Goal: Task Accomplishment & Management: Manage account settings

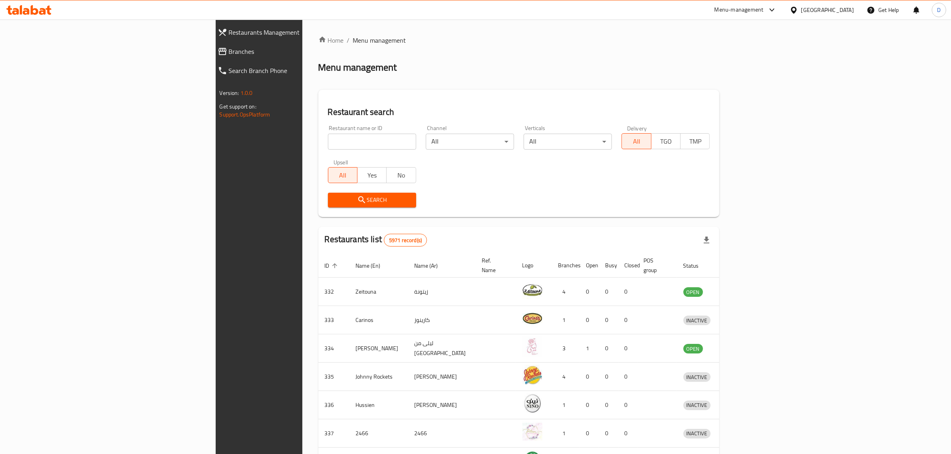
click at [328, 138] on input "search" at bounding box center [372, 142] width 88 height 16
type input "hometown"
click at [334, 199] on span "Search" at bounding box center [371, 200] width 75 height 10
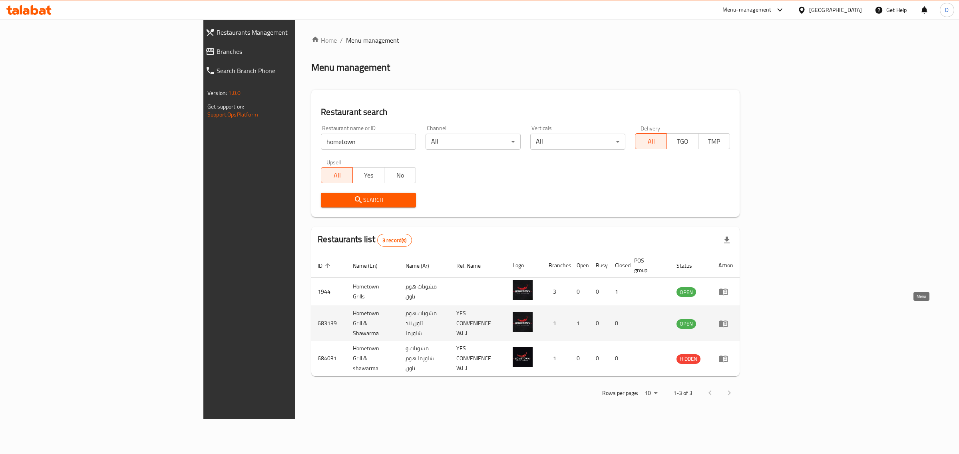
click at [727, 321] on icon "enhanced table" at bounding box center [722, 324] width 9 height 7
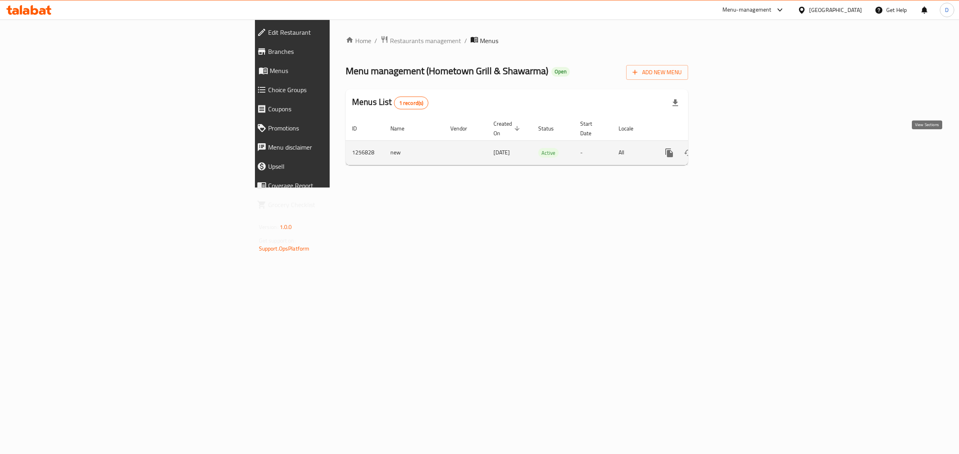
click at [736, 143] on link "enhanced table" at bounding box center [726, 152] width 19 height 19
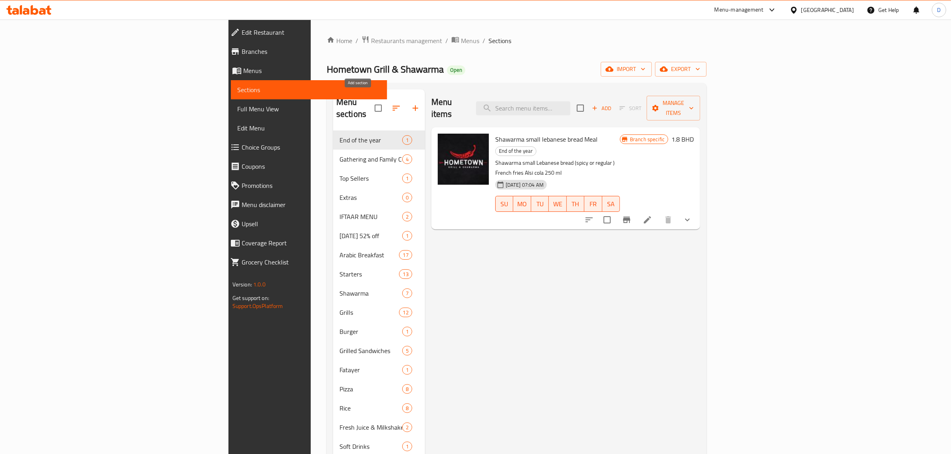
click at [411, 103] on icon "button" at bounding box center [416, 108] width 10 height 10
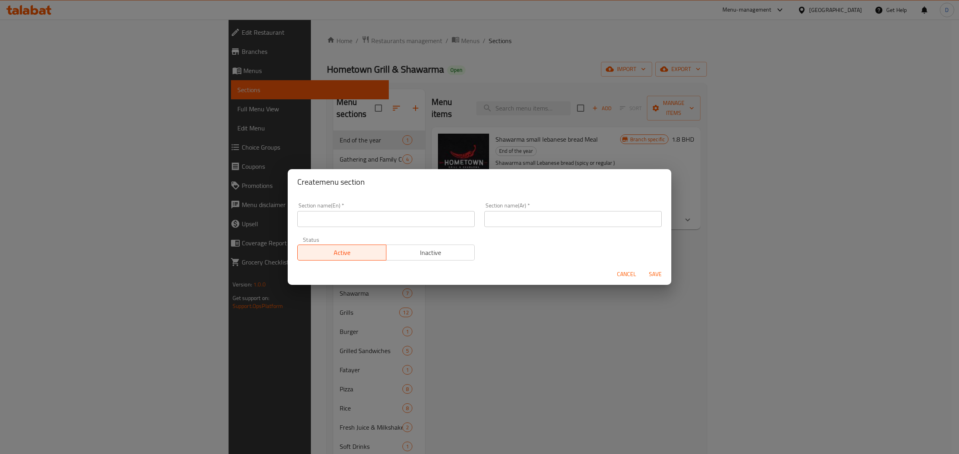
click at [335, 217] on input "text" at bounding box center [385, 219] width 177 height 16
drag, startPoint x: 335, startPoint y: 217, endPoint x: 274, endPoint y: 214, distance: 61.6
click at [274, 214] on div "Create menu section Section name(En)   * Broasted Section name(En) * Section na…" at bounding box center [479, 227] width 959 height 454
type input "Broasted"
click at [544, 213] on div "Section name(Ar)   * Section name(Ar) *" at bounding box center [572, 215] width 177 height 24
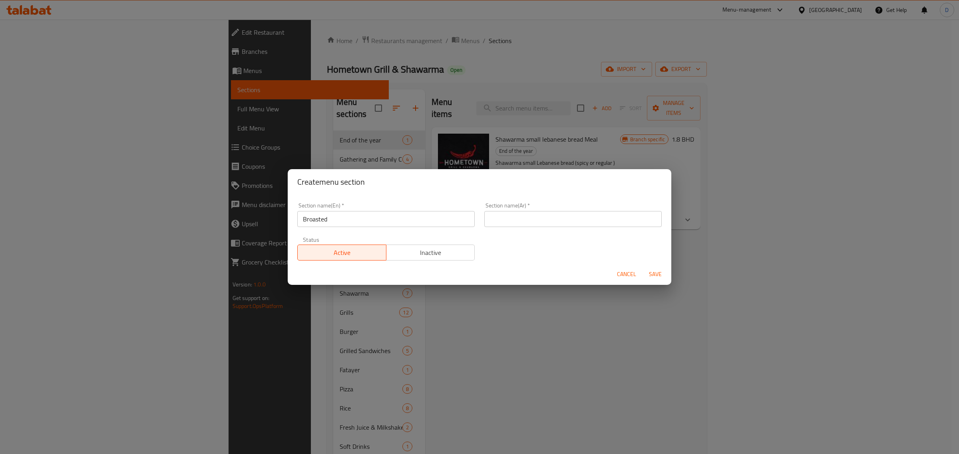
click at [544, 218] on input "text" at bounding box center [572, 219] width 177 height 16
paste input "بروستد"
type input "بروستد"
click at [654, 270] on span "Save" at bounding box center [654, 275] width 19 height 10
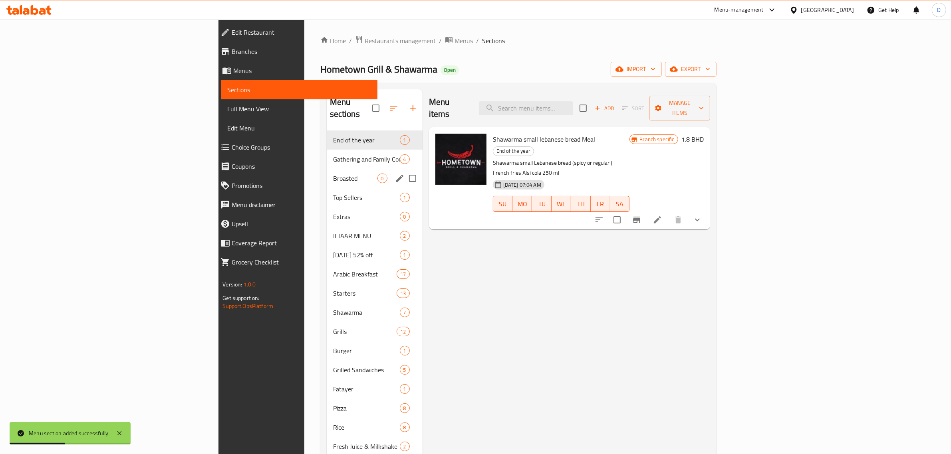
click at [333, 174] on span "Broasted" at bounding box center [355, 179] width 44 height 10
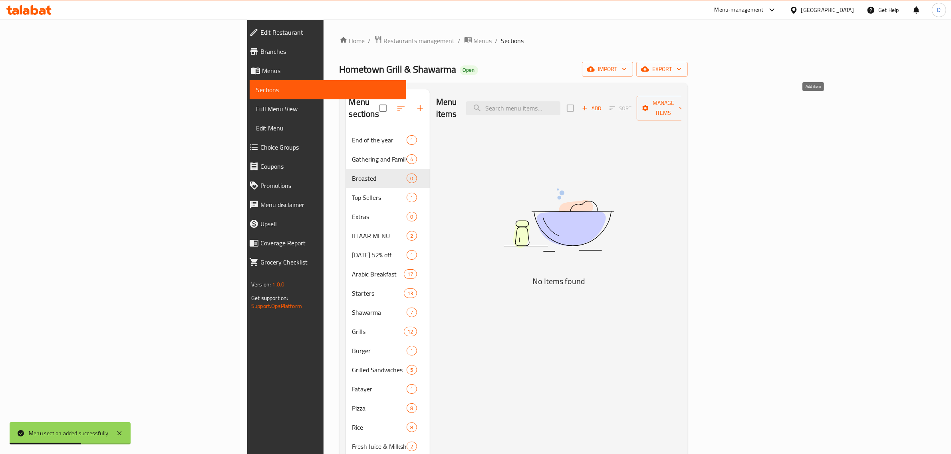
click at [602, 104] on span "Add" at bounding box center [592, 108] width 22 height 9
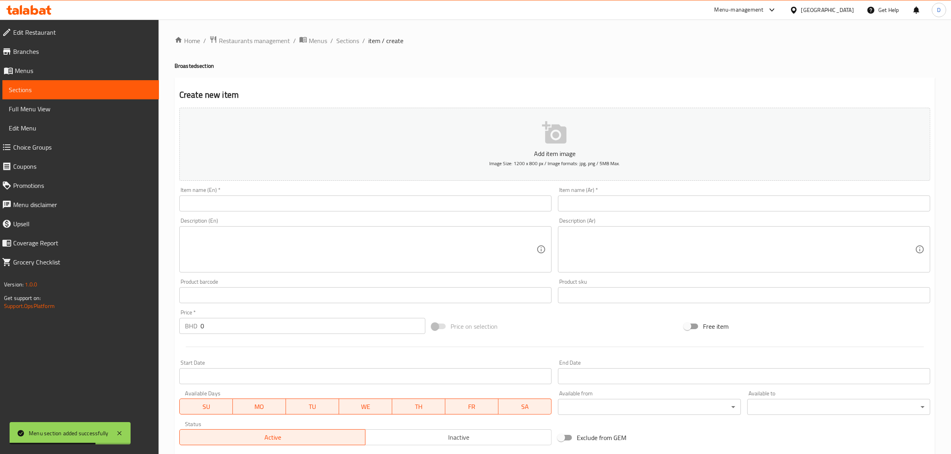
click at [380, 202] on div "Home / Restaurants management / Menus / Sections / item / create Broasted secti…" at bounding box center [555, 292] width 760 height 513
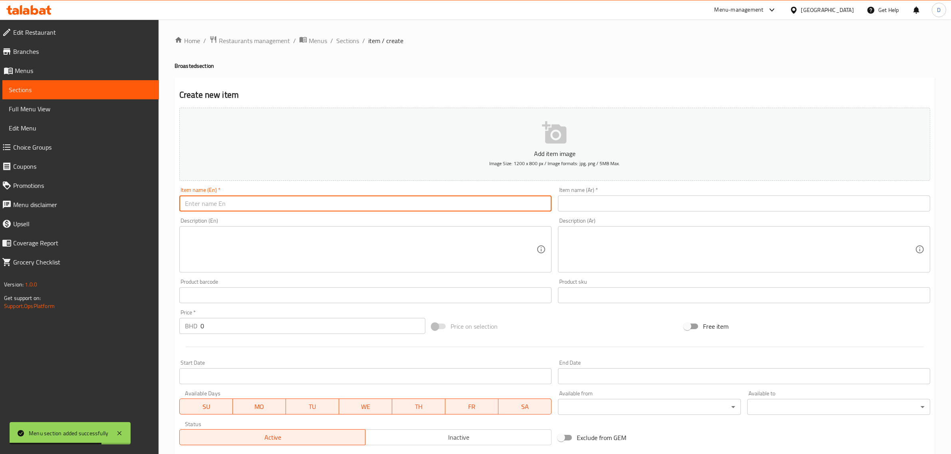
click at [380, 202] on input "text" at bounding box center [365, 204] width 372 height 16
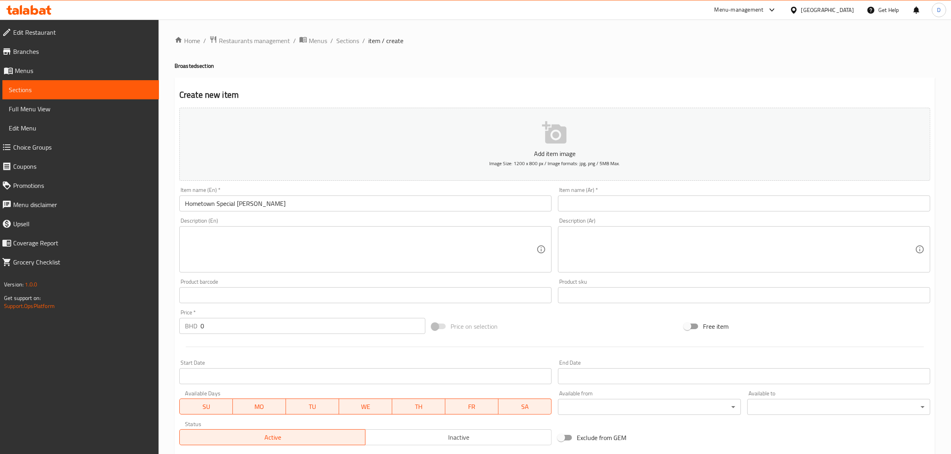
click at [262, 201] on input "Hometown Special [PERSON_NAME]" at bounding box center [365, 204] width 372 height 16
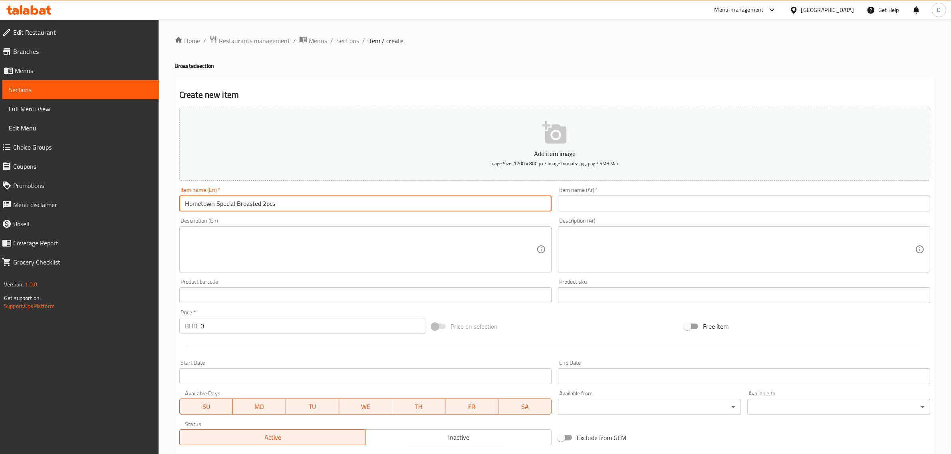
click at [256, 202] on input "Hometown Special Broasted 2pcs" at bounding box center [365, 204] width 372 height 16
drag, startPoint x: 255, startPoint y: 204, endPoint x: 318, endPoint y: 199, distance: 63.3
click at [318, 199] on input "Hometown Special Broasted 2pcs" at bounding box center [365, 204] width 372 height 16
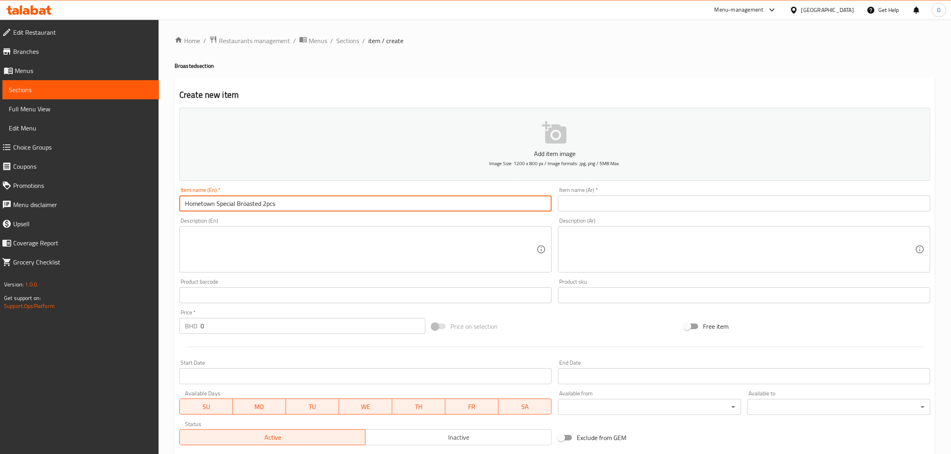
type input "Hometown Special Broasted 2pcs"
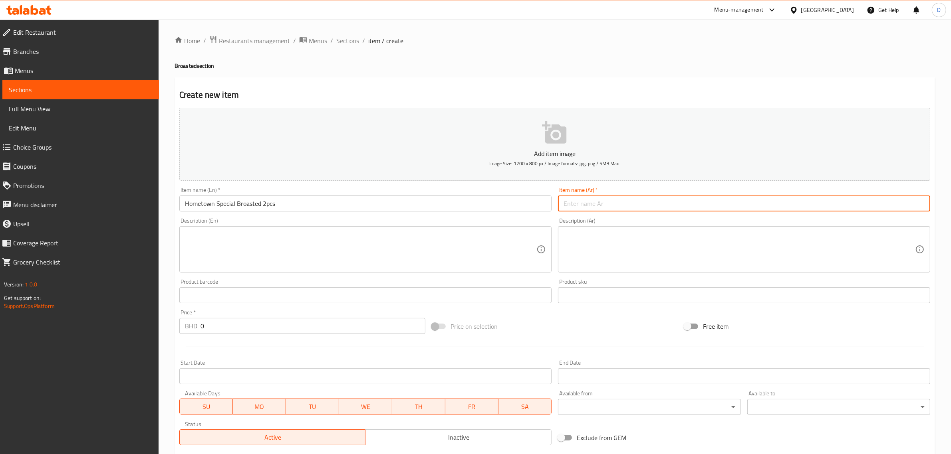
click at [598, 204] on input "text" at bounding box center [744, 204] width 372 height 16
paste input "بروستد محلي الصنع خاص قطعتين"
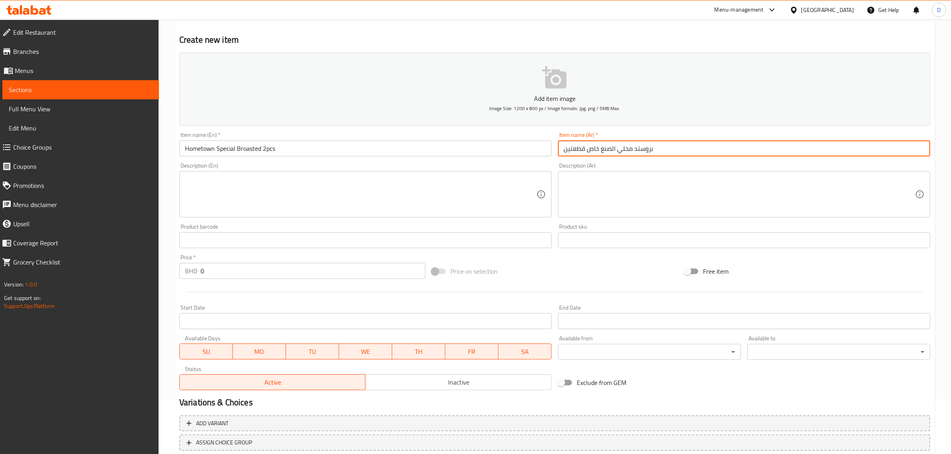
scroll to position [100, 0]
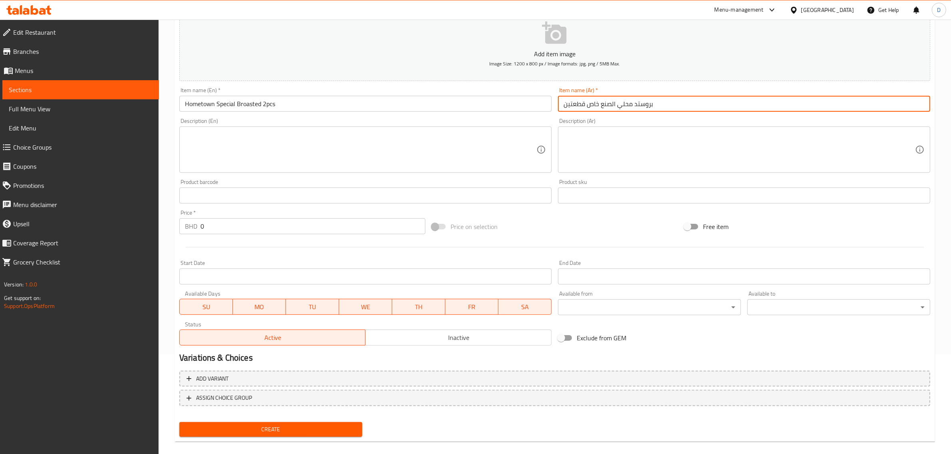
type input "بروستد محلي الصنع خاص قطعتين"
drag, startPoint x: 230, startPoint y: 226, endPoint x: 174, endPoint y: 224, distance: 56.3
click at [175, 224] on div "Create new item Add item image Image Size: 1200 x 800 px / Image formats: jpg, …" at bounding box center [555, 210] width 760 height 465
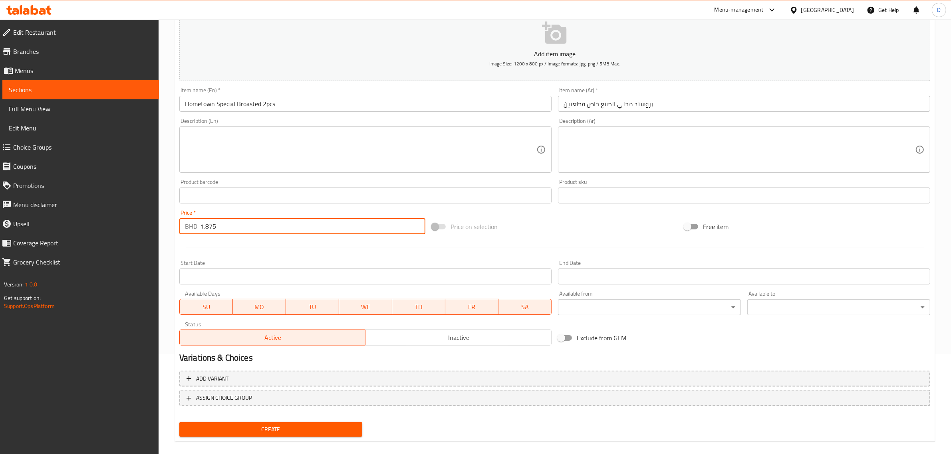
type input "1.875"
click at [351, 425] on span "Create" at bounding box center [271, 430] width 170 height 10
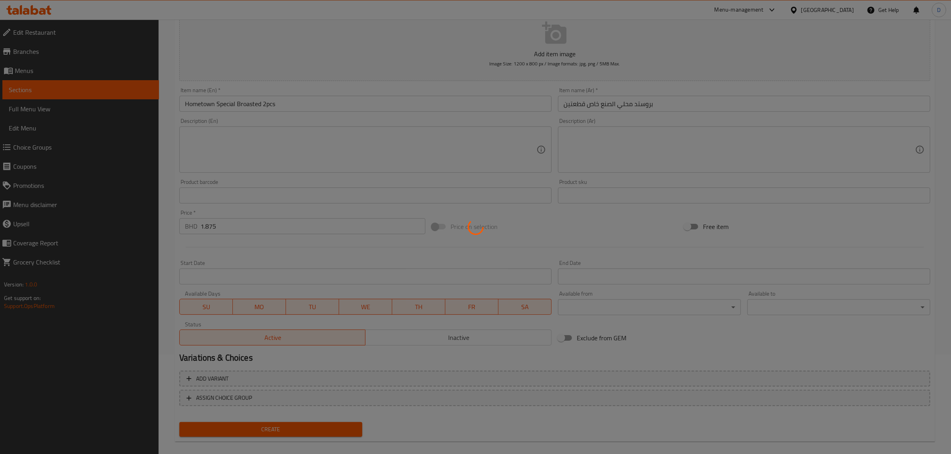
type input "0"
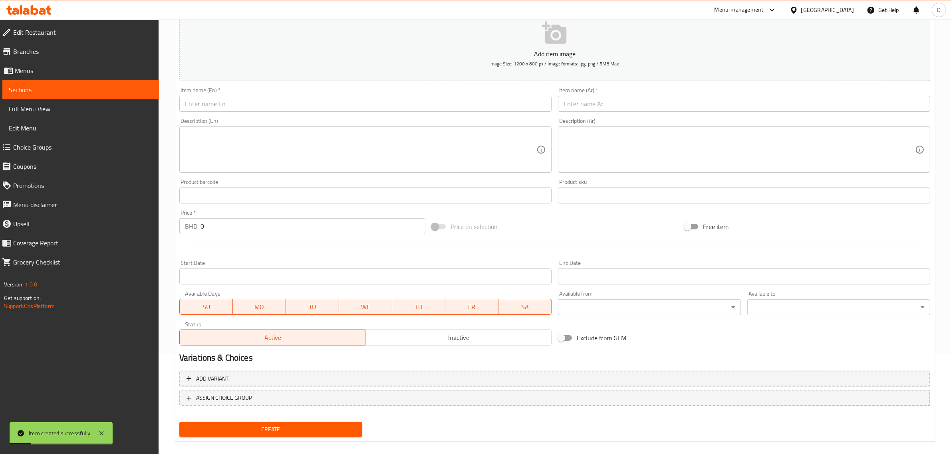
click at [302, 109] on input "text" at bounding box center [365, 104] width 372 height 16
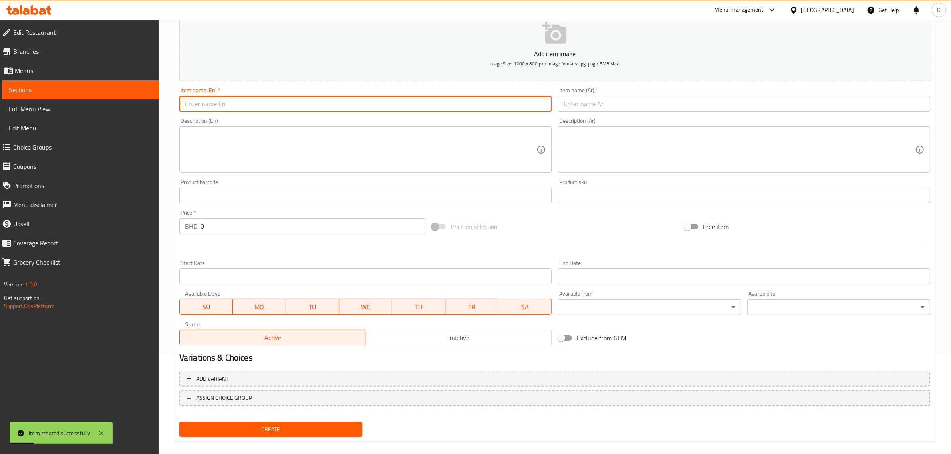
paste input "Hometown Special Broasted 2pcs"
click at [264, 105] on input "Hometown Special Broasted 2pcs" at bounding box center [365, 104] width 372 height 16
drag, startPoint x: 307, startPoint y: 110, endPoint x: 137, endPoint y: 106, distance: 170.2
click at [140, 107] on div "Edit Restaurant Branches Menus Sections Full Menu View Edit Menu Choice Groups …" at bounding box center [475, 192] width 951 height 545
type input "Hometown Special Broasted 4pcs"
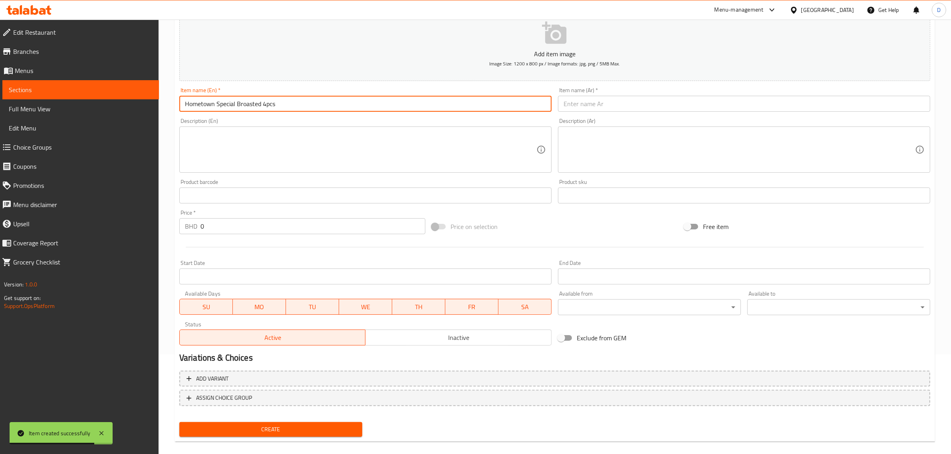
click at [585, 111] on input "text" at bounding box center [744, 104] width 372 height 16
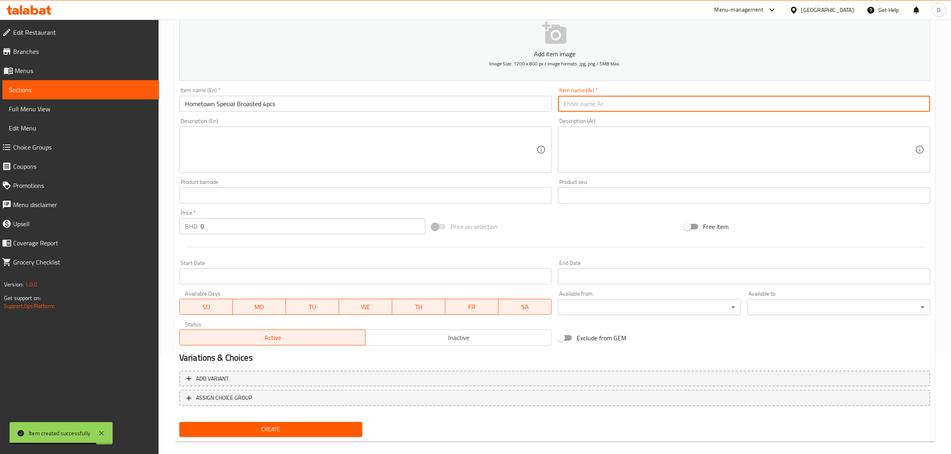
paste input "بروستد هوم تاون سبيشل 4 قطع"
type input "بروستد هوم تاون سبيشل 4 قطع"
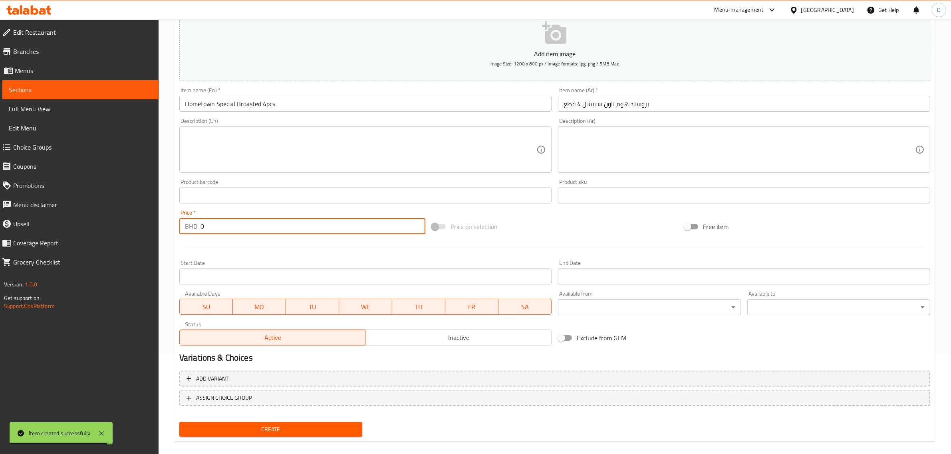
drag, startPoint x: 217, startPoint y: 223, endPoint x: 186, endPoint y: 228, distance: 31.2
click at [197, 226] on div "BHD 0 Price *" at bounding box center [302, 226] width 246 height 16
click at [186, 228] on p "BHD" at bounding box center [191, 227] width 12 height 10
click at [194, 228] on div "BHD 0 Price *" at bounding box center [302, 226] width 246 height 16
drag, startPoint x: 218, startPoint y: 222, endPoint x: 194, endPoint y: 224, distance: 24.4
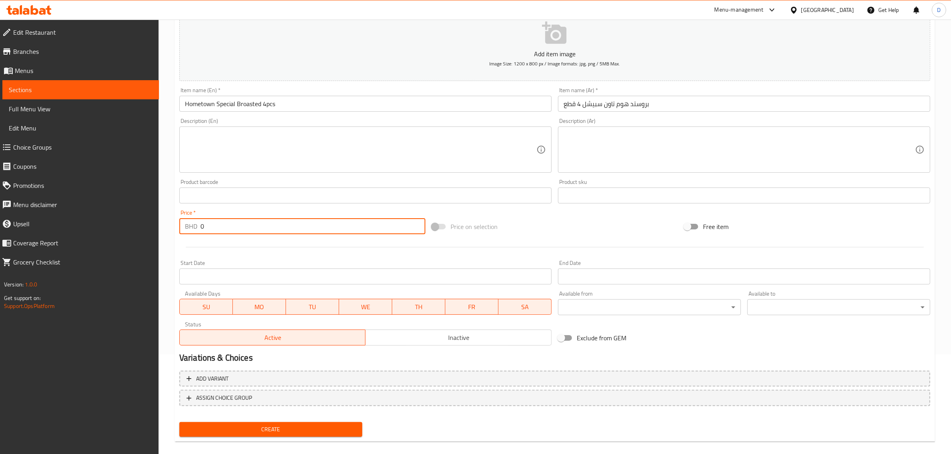
click at [194, 224] on div "BHD 0 Price *" at bounding box center [302, 226] width 246 height 16
drag, startPoint x: 202, startPoint y: 230, endPoint x: 188, endPoint y: 228, distance: 14.1
click at [184, 228] on div "BHD 3.625 Price *" at bounding box center [302, 226] width 246 height 16
type input "3.625"
click at [316, 166] on textarea at bounding box center [360, 150] width 351 height 38
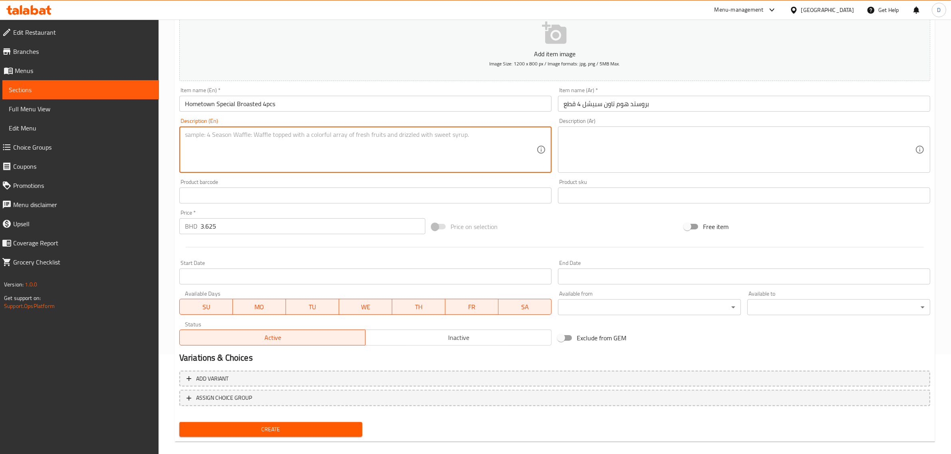
click at [310, 106] on input "Hometown Special Broasted 4pcs" at bounding box center [365, 104] width 372 height 16
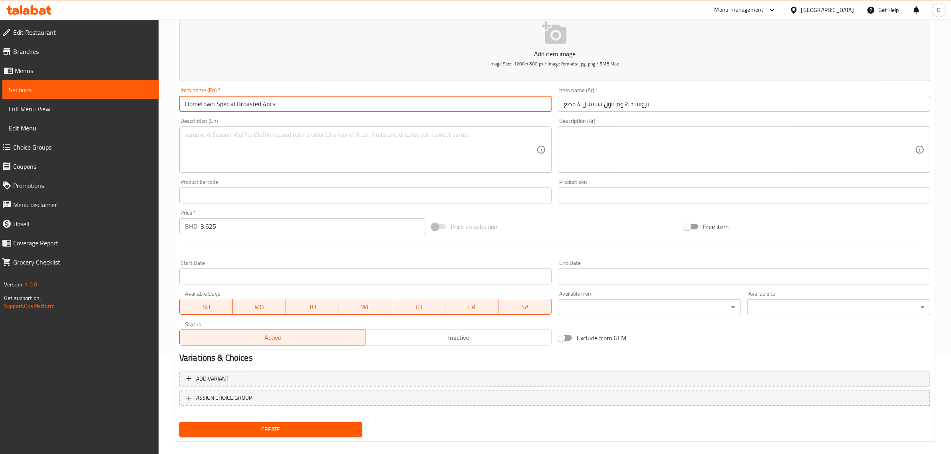
click at [310, 106] on input "Hometown Special Broasted 4pcs" at bounding box center [365, 104] width 372 height 16
click at [280, 431] on span "Create" at bounding box center [271, 430] width 170 height 10
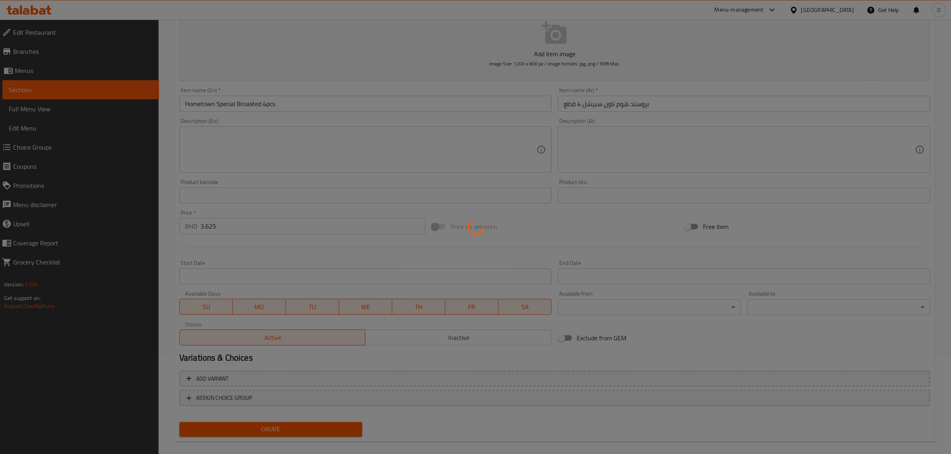
type input "0"
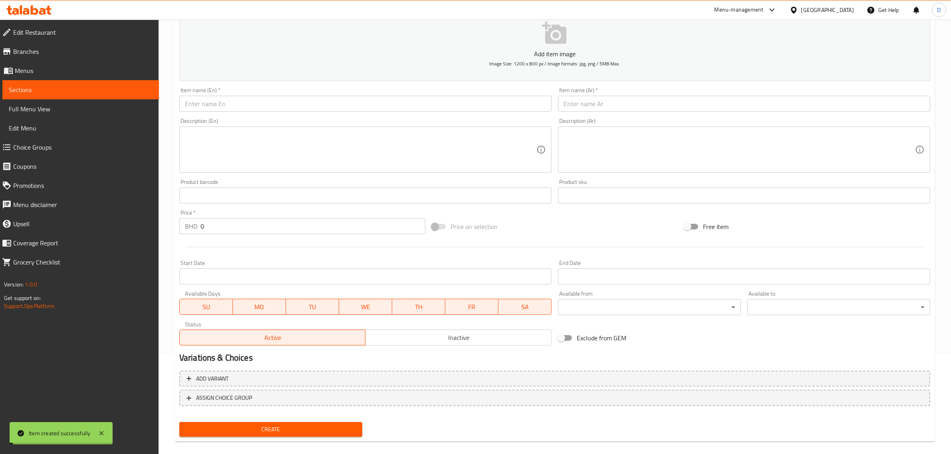
click at [280, 101] on input "text" at bounding box center [365, 104] width 372 height 16
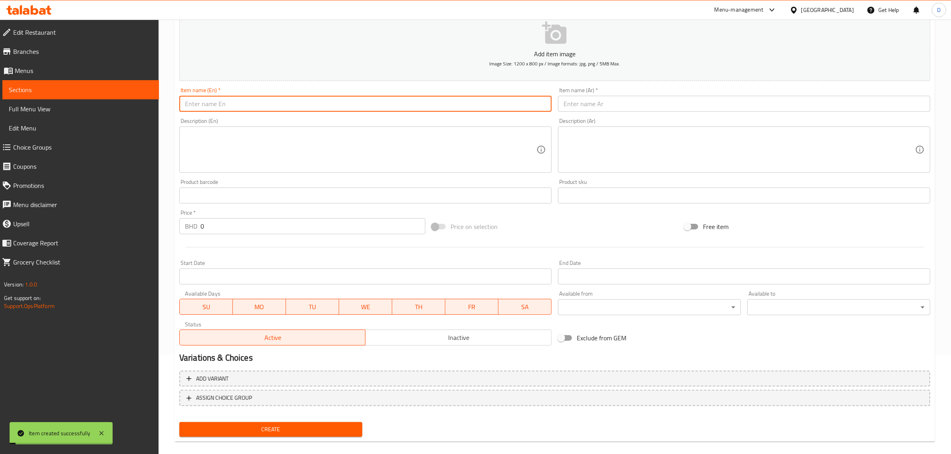
paste input "Hometown Special Broasted 8pcs"
drag, startPoint x: 211, startPoint y: 104, endPoint x: 129, endPoint y: 99, distance: 82.1
click at [124, 100] on div "Edit Restaurant Branches Menus Sections Full Menu View Edit Menu Choice Groups …" at bounding box center [475, 192] width 951 height 545
type input "Hometown Special Broasted 8pcs"
click at [636, 108] on input "text" at bounding box center [744, 104] width 372 height 16
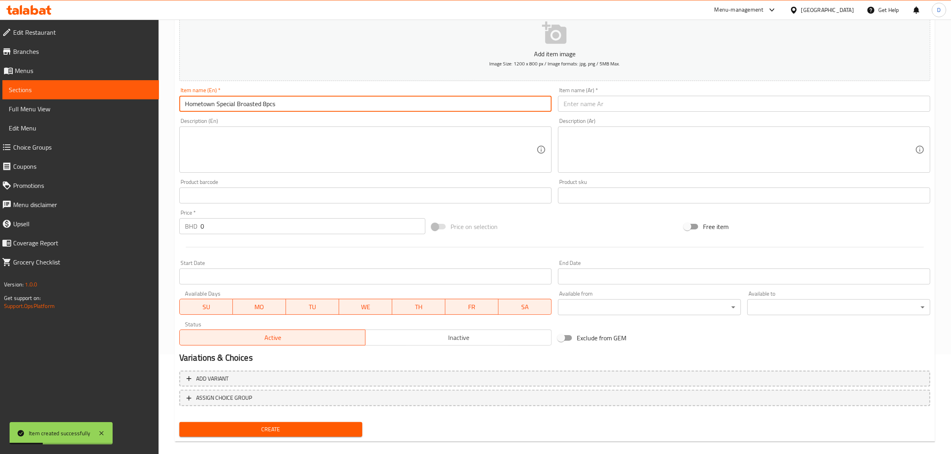
paste input "بروستد محلي الصنع 8 قطع"
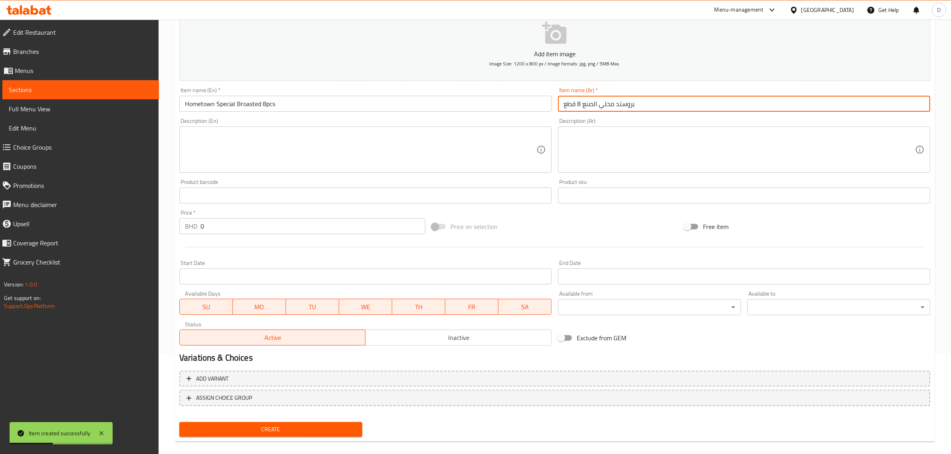
type input "بروستد محلي الصنع 8 قطع"
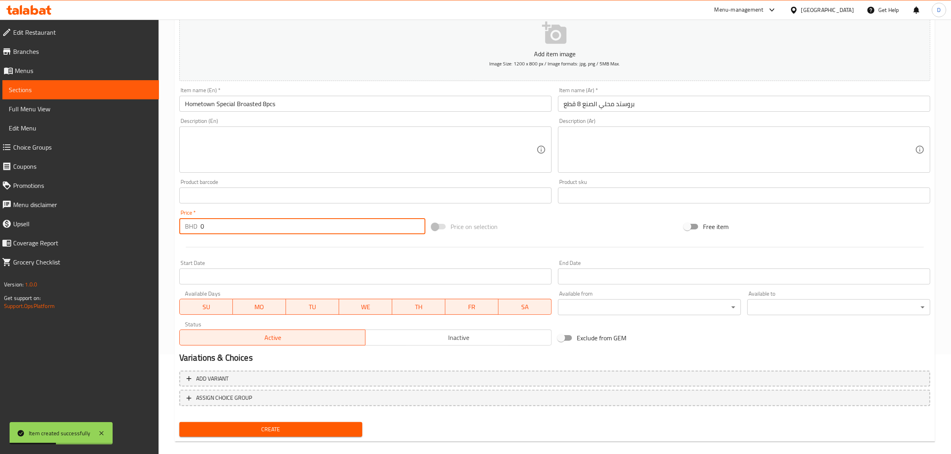
click at [192, 225] on div "BHD 0 Price *" at bounding box center [302, 226] width 246 height 16
type input "6.875"
click at [179, 423] on button "Create" at bounding box center [270, 430] width 183 height 15
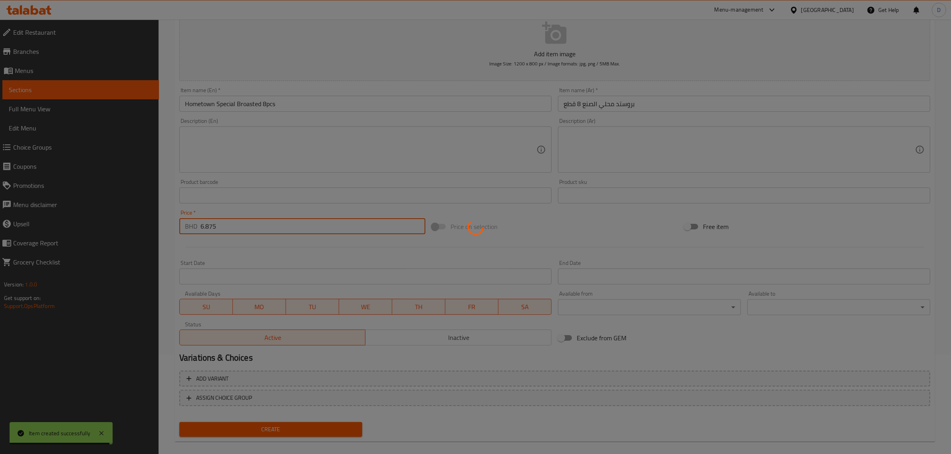
type input "0"
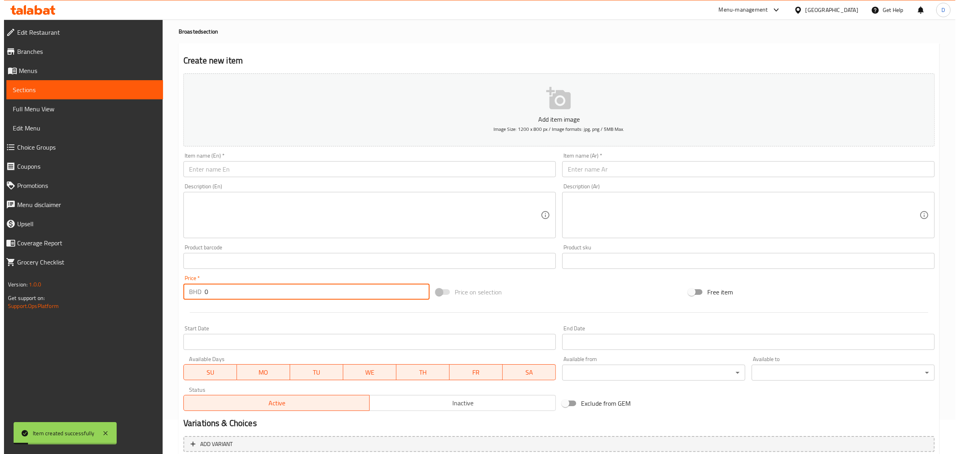
scroll to position [0, 0]
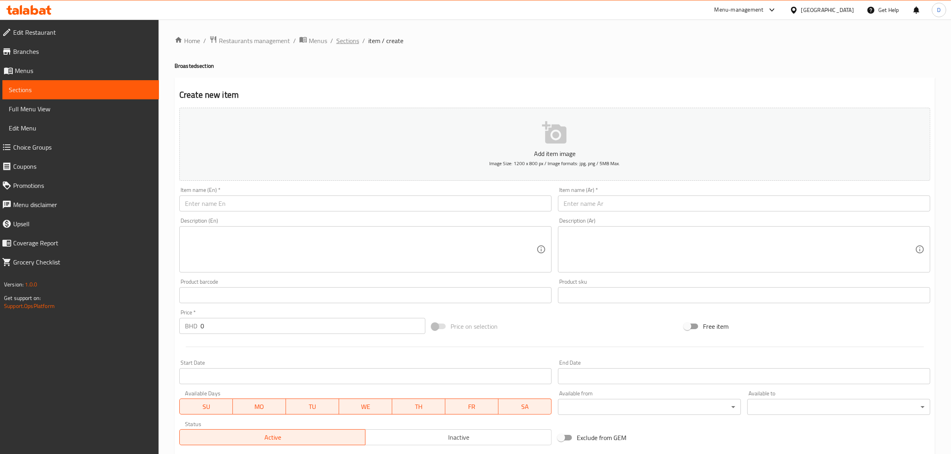
click at [356, 40] on span "Sections" at bounding box center [347, 41] width 23 height 10
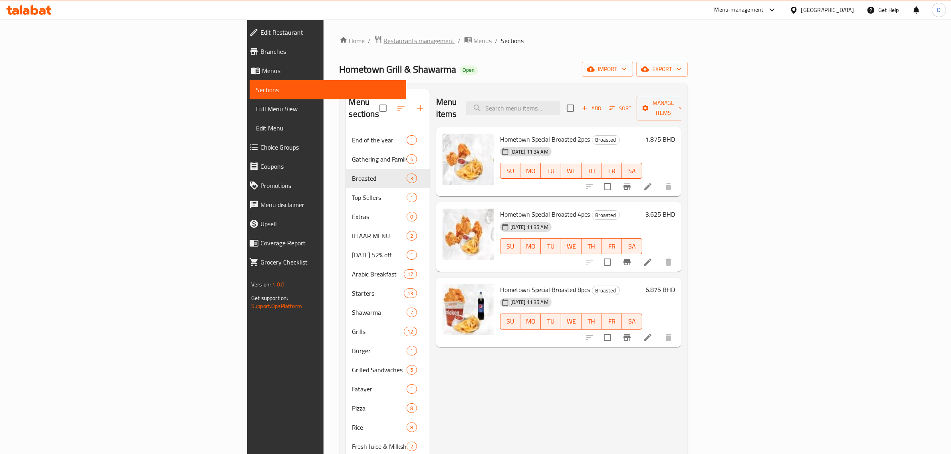
click at [384, 40] on span "Restaurants management" at bounding box center [419, 41] width 71 height 10
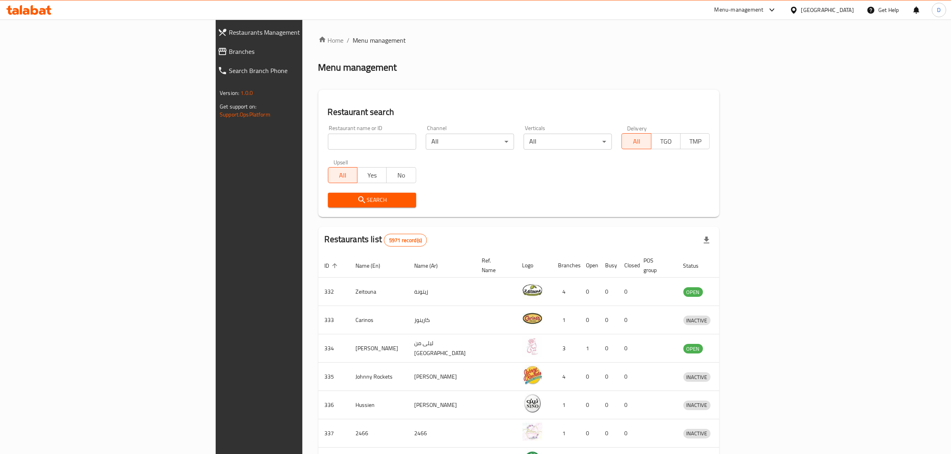
click at [318, 134] on div "Home / Menu management Menu management Restaurant search Restaurant name or ID …" at bounding box center [518, 312] width 401 height 553
click at [328, 137] on input "search" at bounding box center [372, 142] width 88 height 16
type input "hometown"
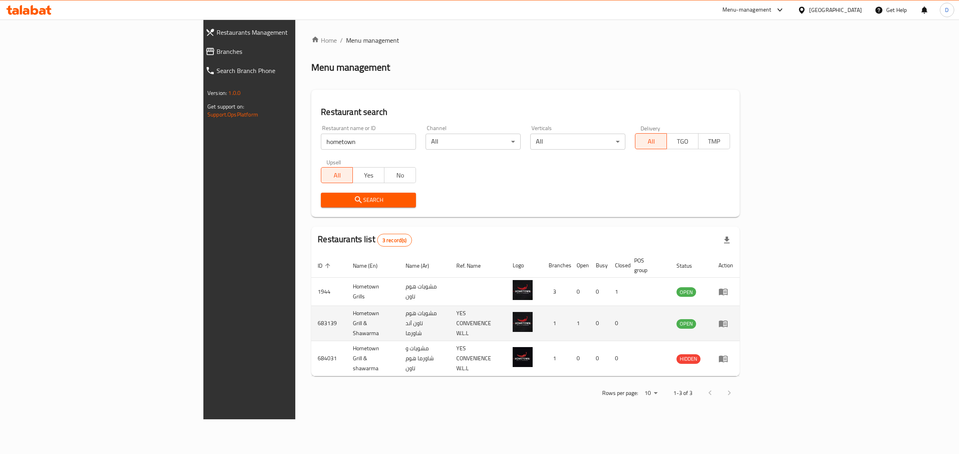
click at [311, 311] on td "683139" at bounding box center [328, 323] width 35 height 35
copy td "683139"
click at [346, 306] on td "Hometown Grill & Shawarma" at bounding box center [372, 323] width 53 height 35
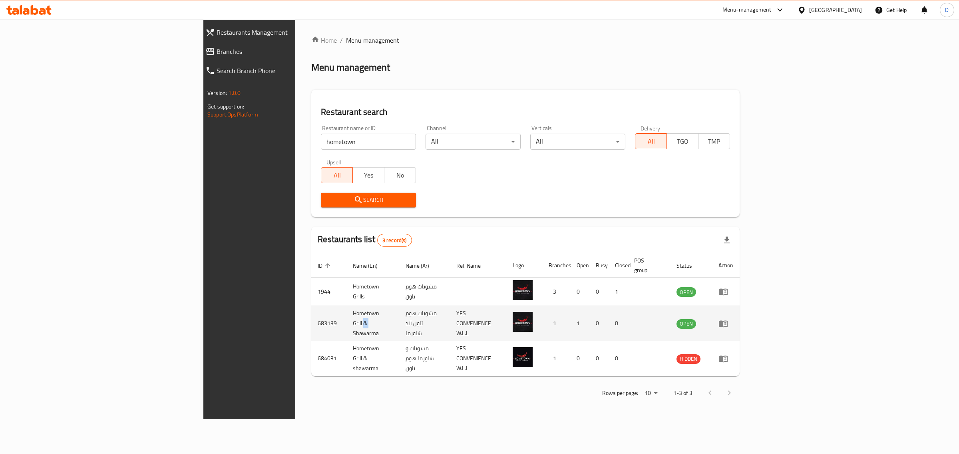
click at [346, 309] on td "Hometown Grill & Shawarma" at bounding box center [372, 323] width 53 height 35
